Goal: Task Accomplishment & Management: Complete application form

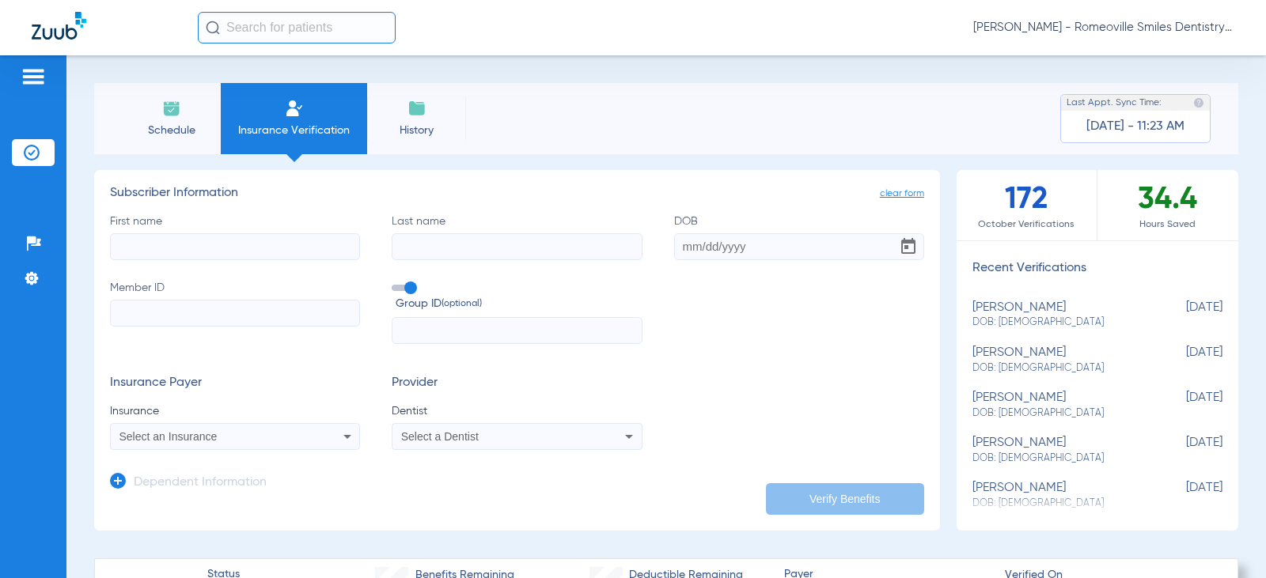
click at [1035, 309] on div "[PERSON_NAME] DOB: [DEMOGRAPHIC_DATA]" at bounding box center [1058, 315] width 171 height 29
type input "[PERSON_NAME]"
type input "[DATE]"
type input "102184038"
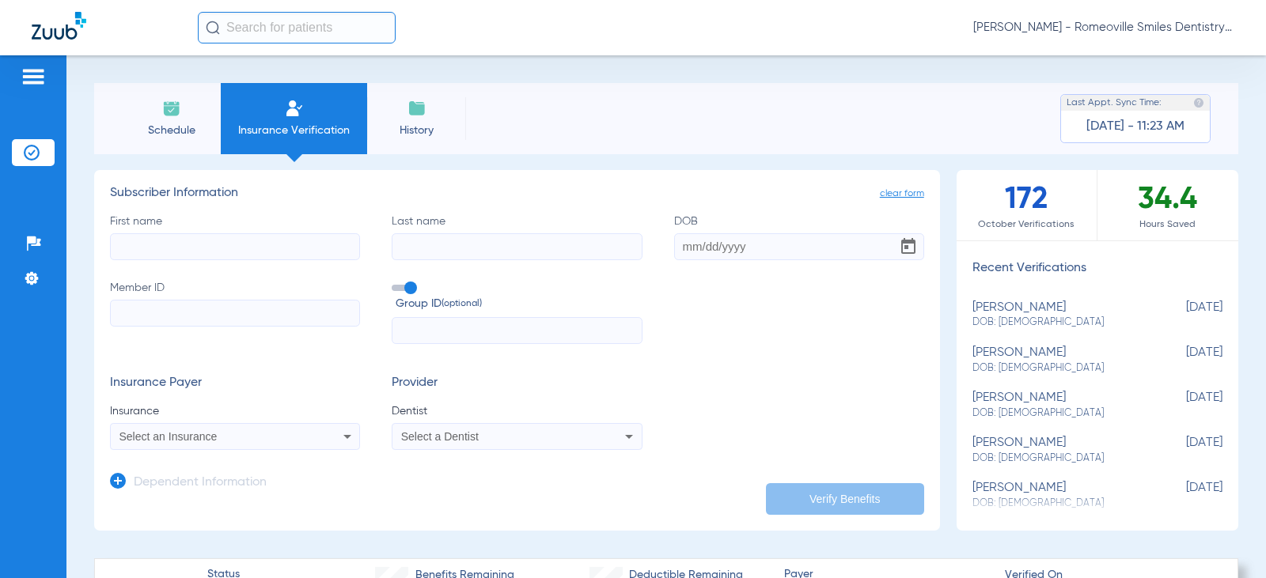
type input "4011313"
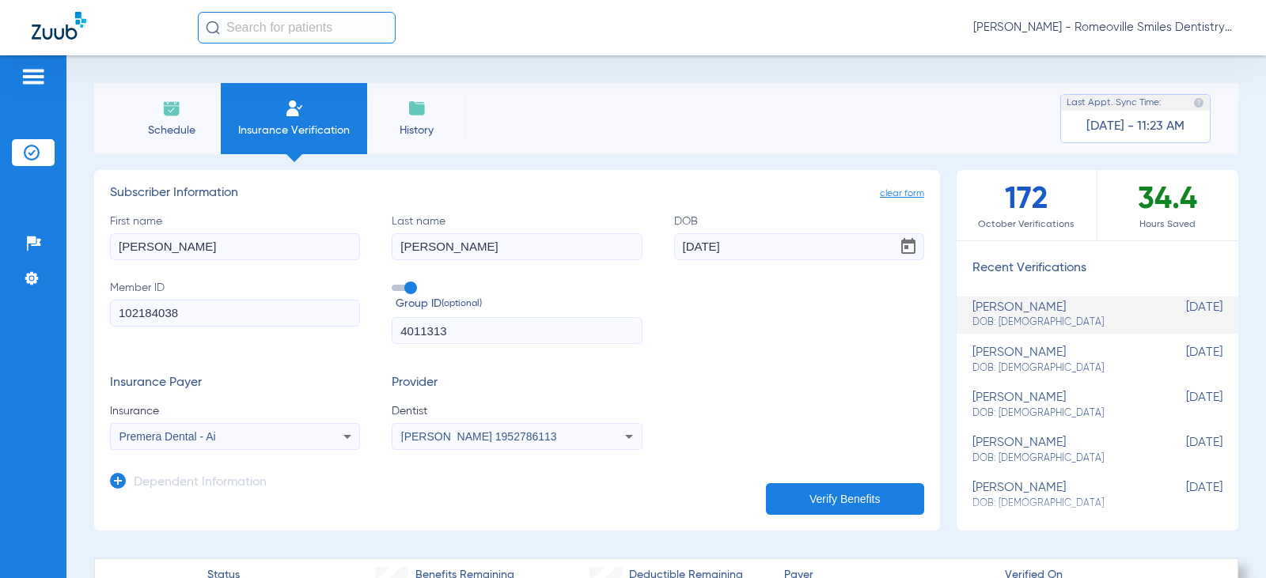
drag, startPoint x: 195, startPoint y: 315, endPoint x: 78, endPoint y: 326, distance: 117.6
click at [78, 326] on div "Schedule Insurance Verification History Last Appt. Sync Time: [DATE] - 11:23 AM…" at bounding box center [666, 316] width 1200 height 523
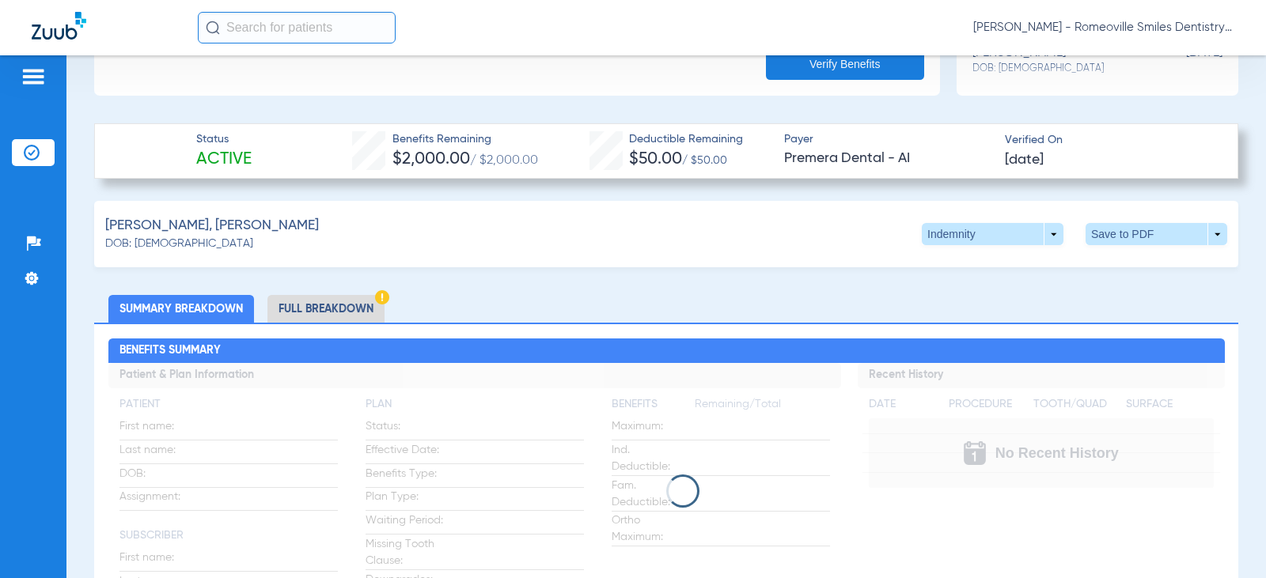
scroll to position [475, 0]
